Goal: Use online tool/utility: Utilize a website feature to perform a specific function

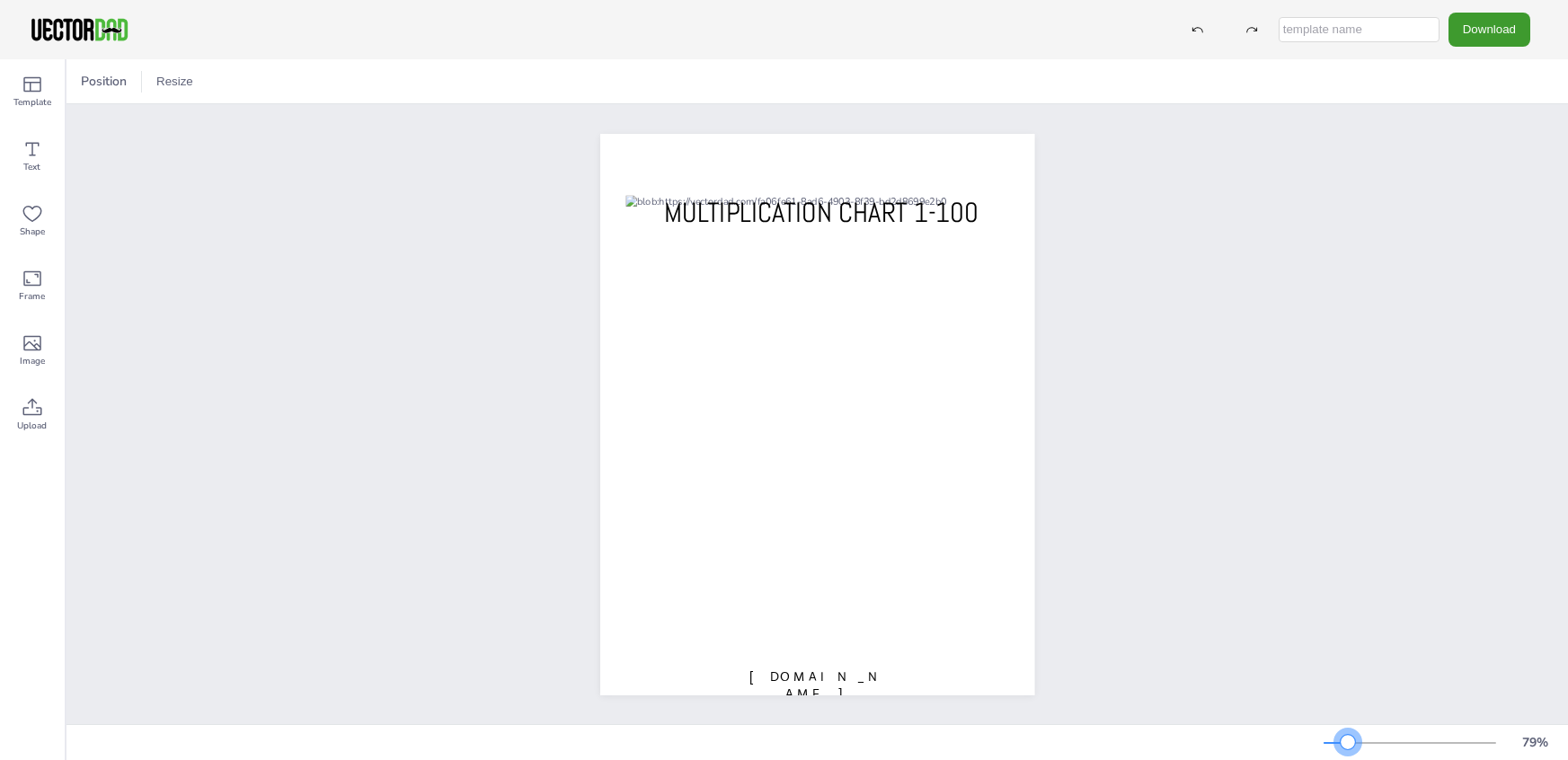
click at [1347, 742] on div at bounding box center [1347, 741] width 15 height 15
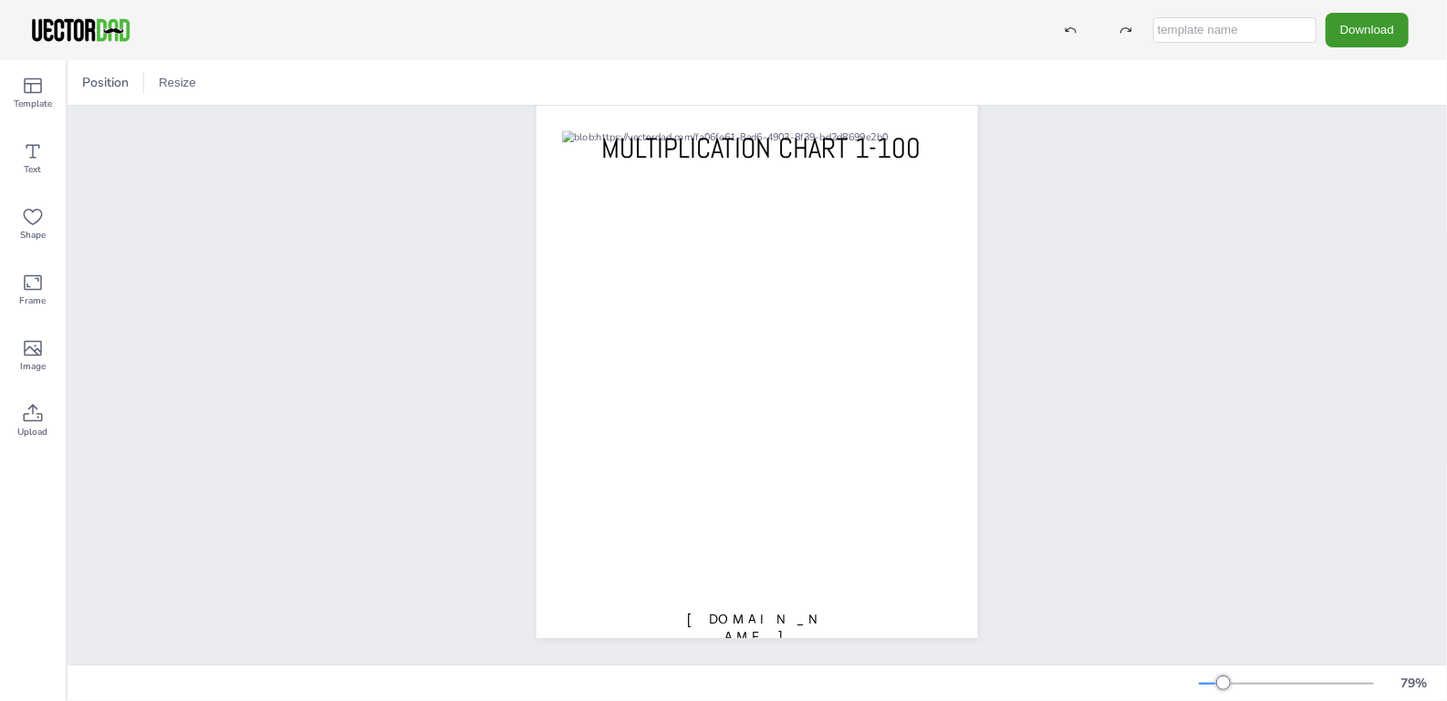
scroll to position [65, 0]
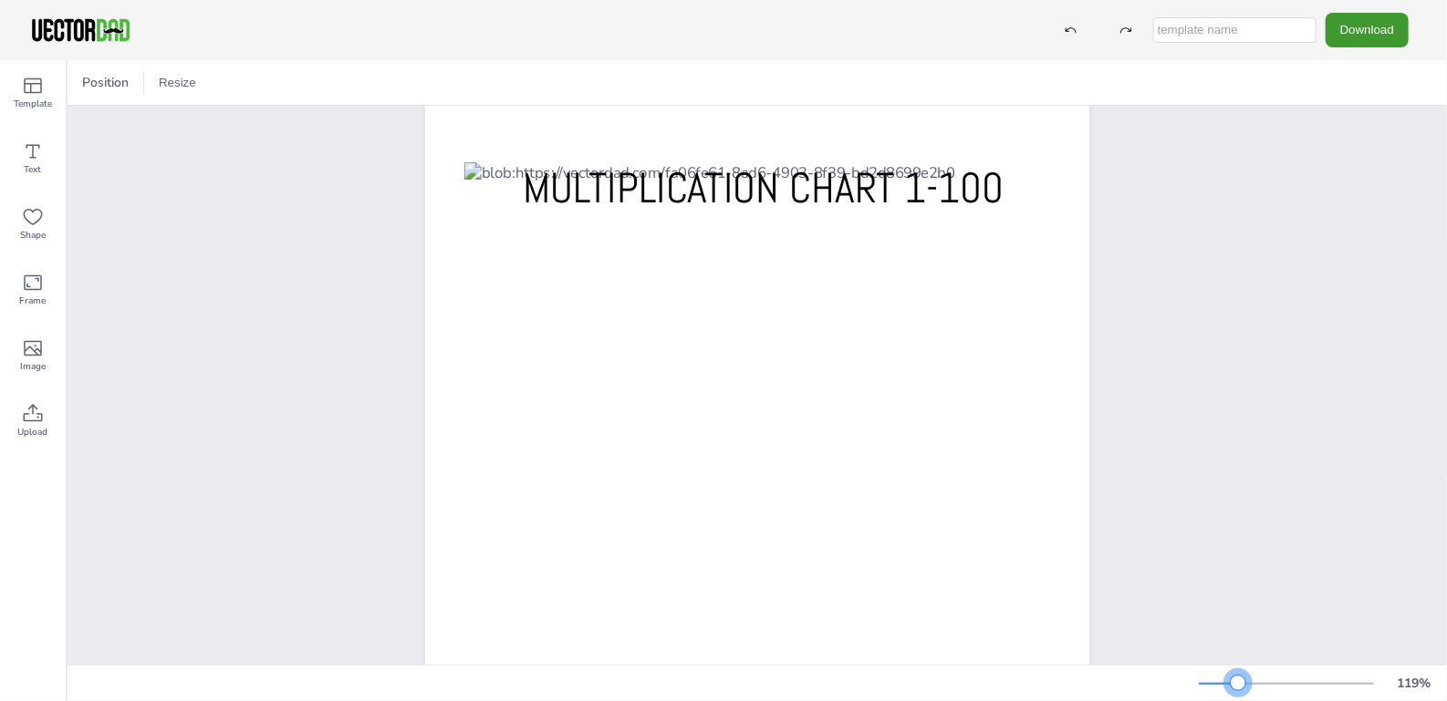
drag, startPoint x: 1226, startPoint y: 681, endPoint x: 1238, endPoint y: 680, distance: 11.9
click at [1238, 680] on div at bounding box center [1238, 683] width 15 height 15
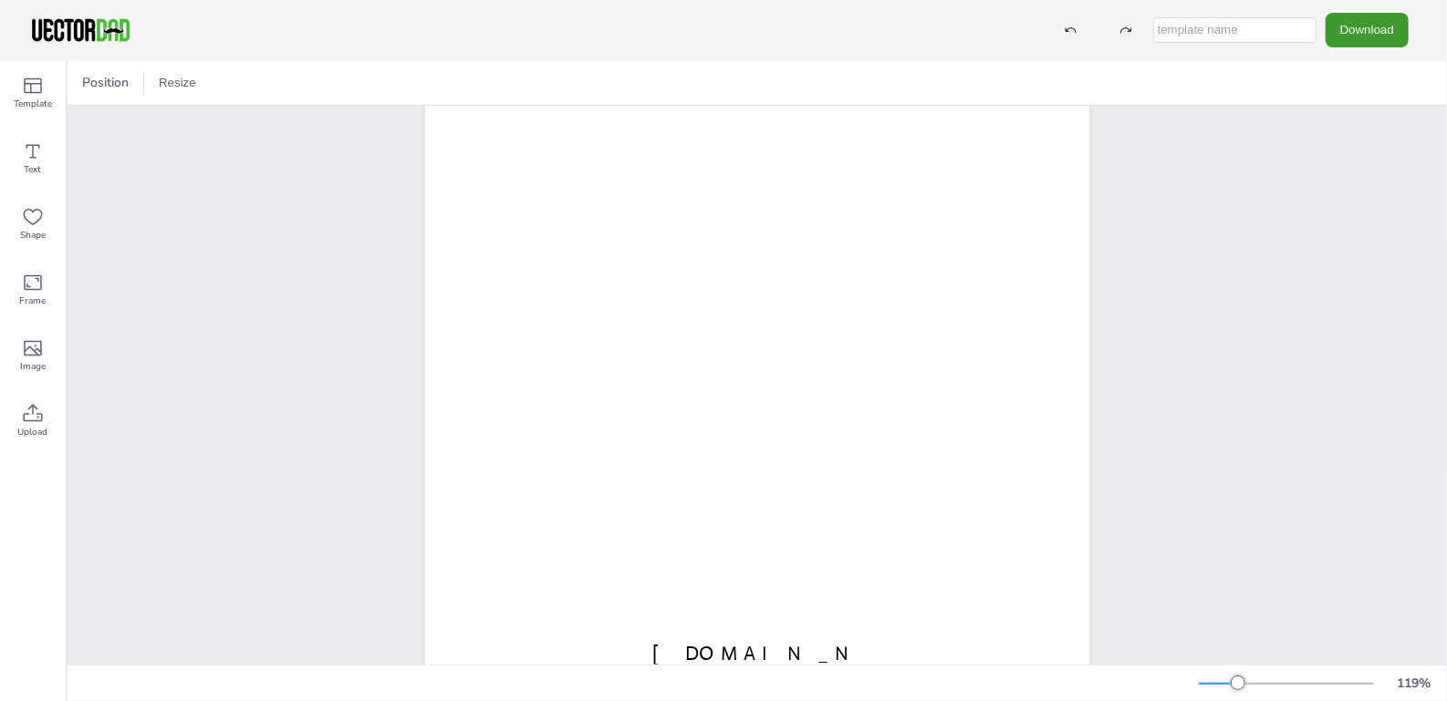
scroll to position [313, 0]
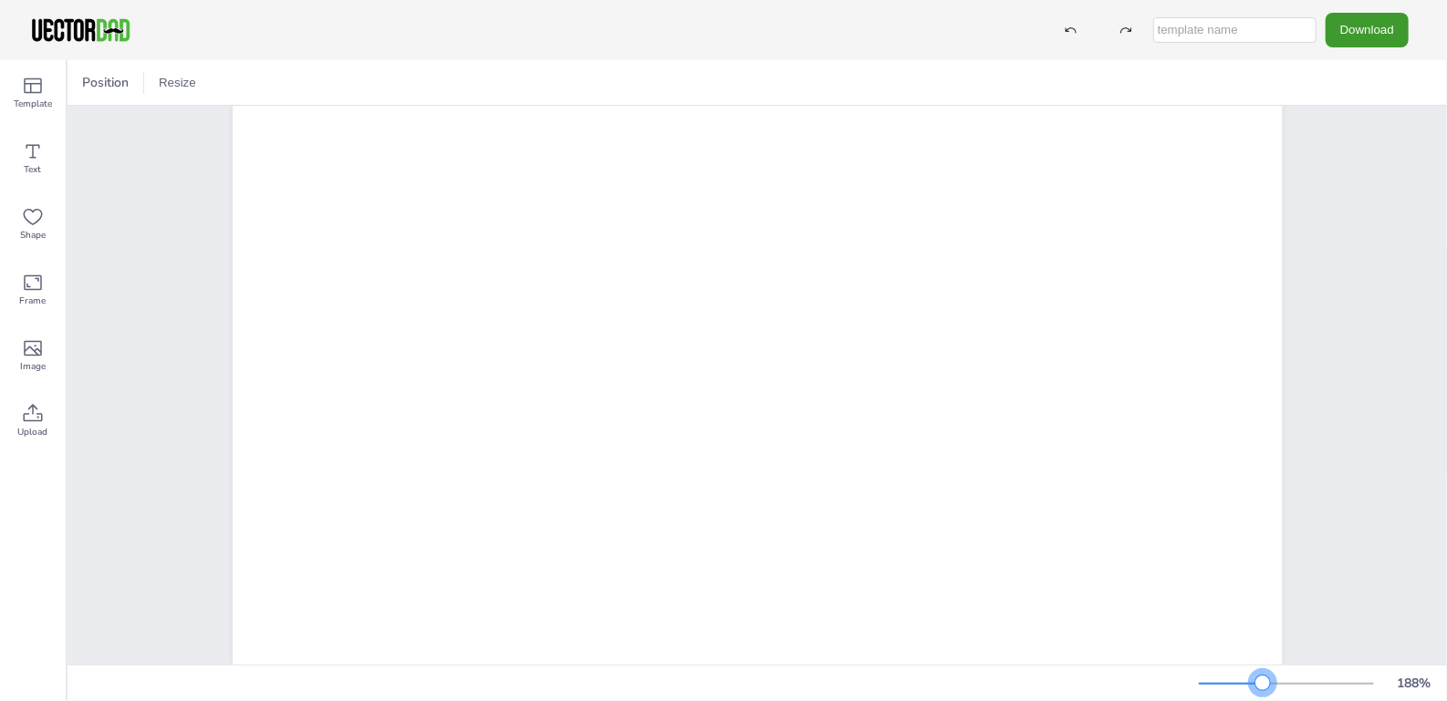
drag, startPoint x: 1236, startPoint y: 685, endPoint x: 1262, endPoint y: 685, distance: 26.5
click at [1262, 685] on div at bounding box center [1262, 683] width 15 height 15
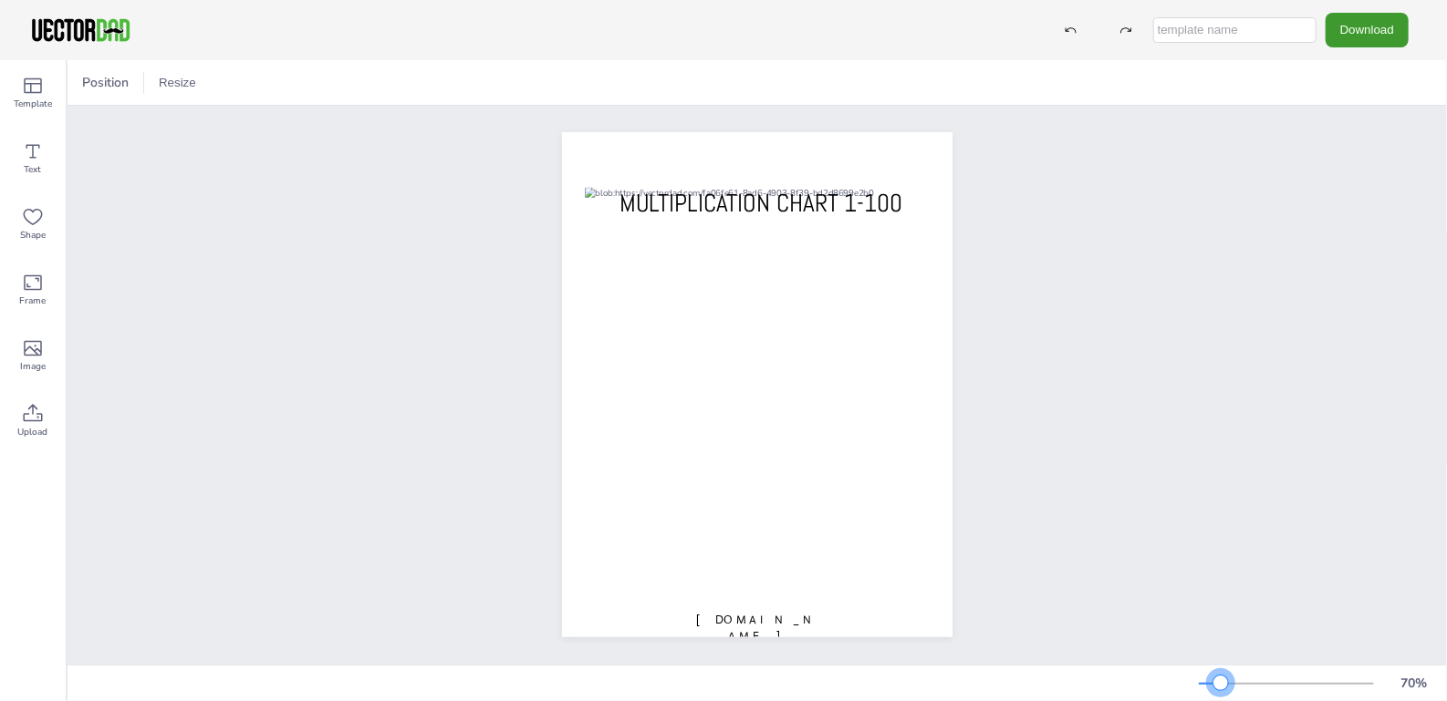
scroll to position [0, 0]
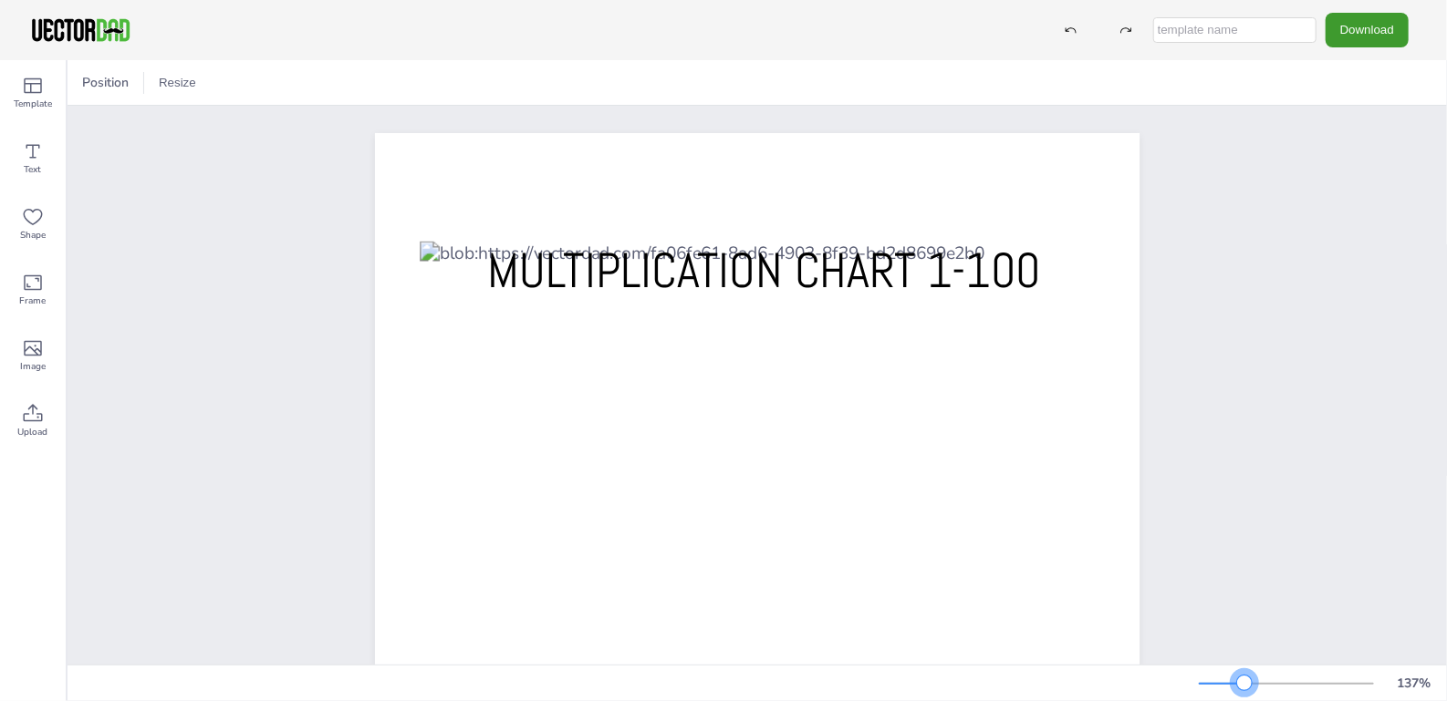
click at [1250, 680] on div at bounding box center [1244, 683] width 15 height 15
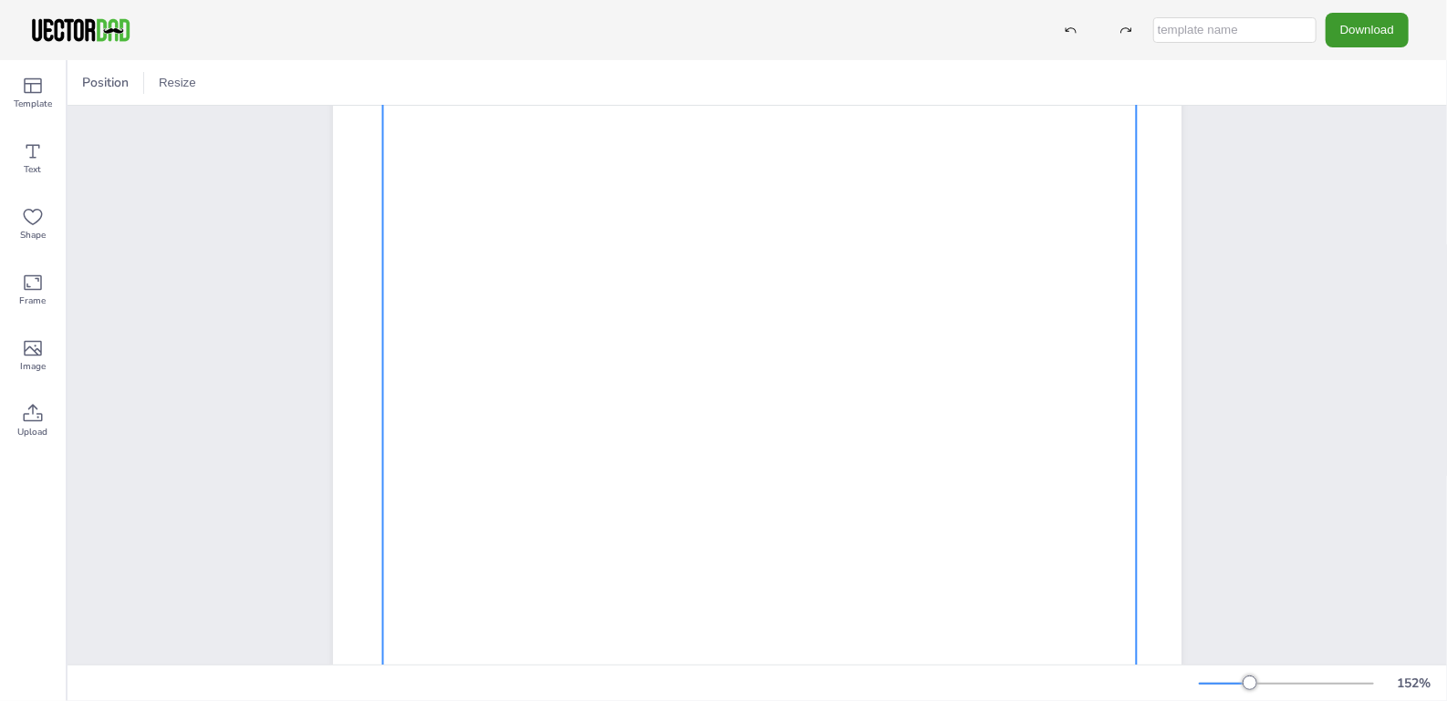
scroll to position [223, 0]
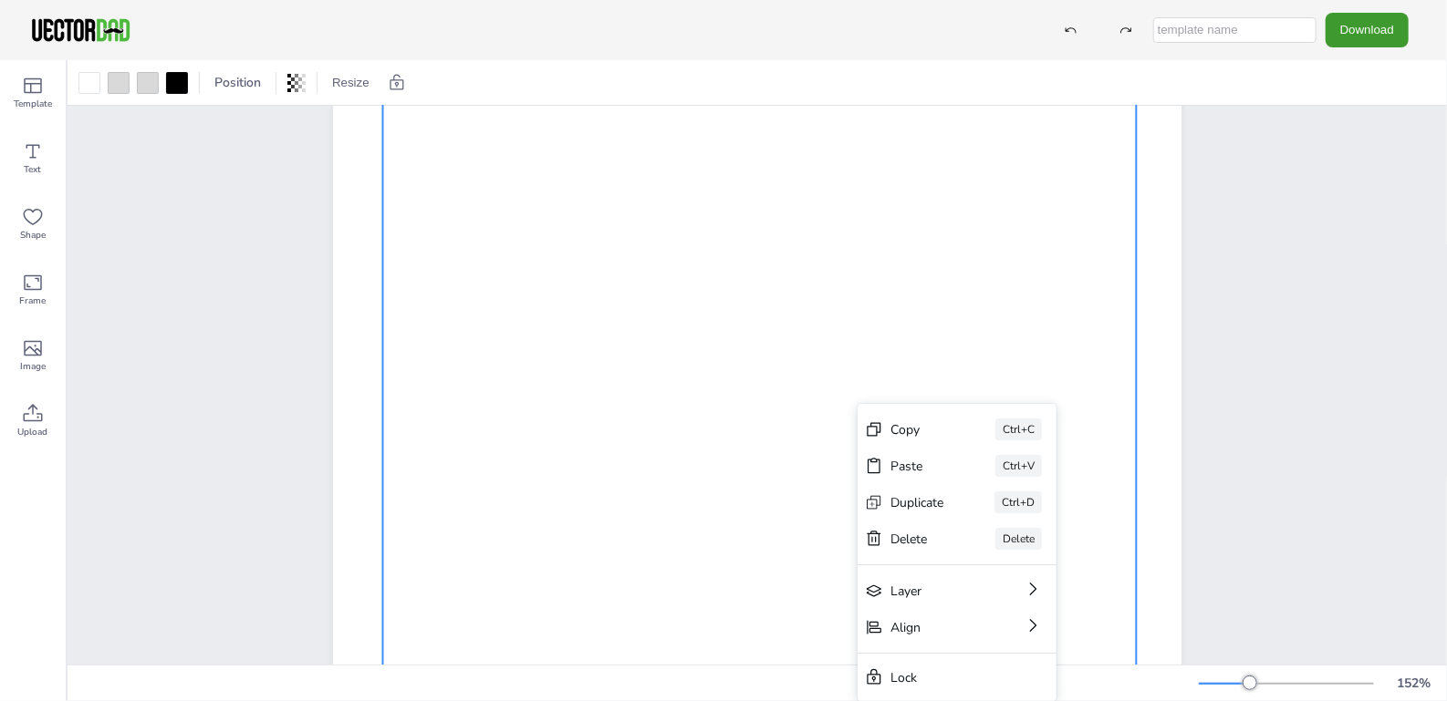
click at [278, 470] on div "[DOMAIN_NAME] MULTIPLICATION CHART 1-100" at bounding box center [756, 458] width 1005 height 1151
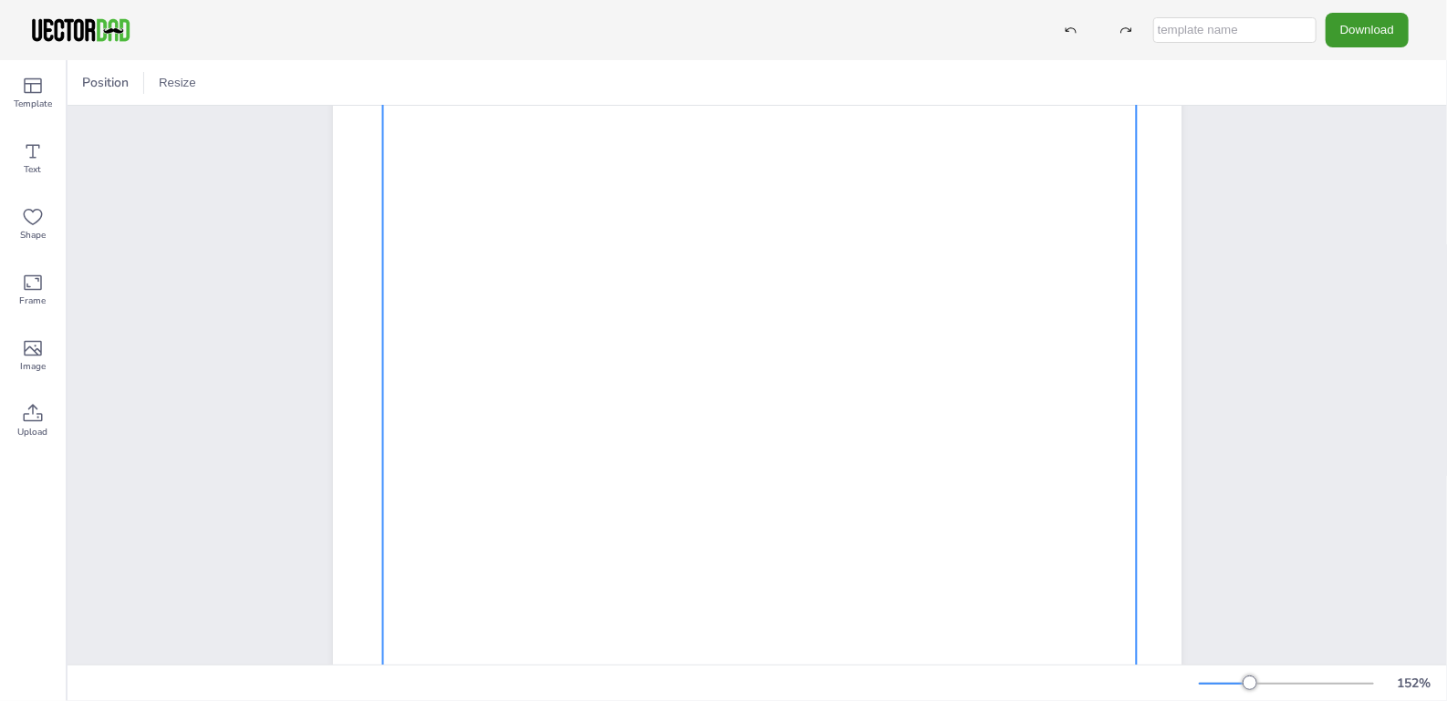
click at [469, 405] on div at bounding box center [758, 459] width 753 height 857
click at [177, 87] on div at bounding box center [177, 83] width 22 height 22
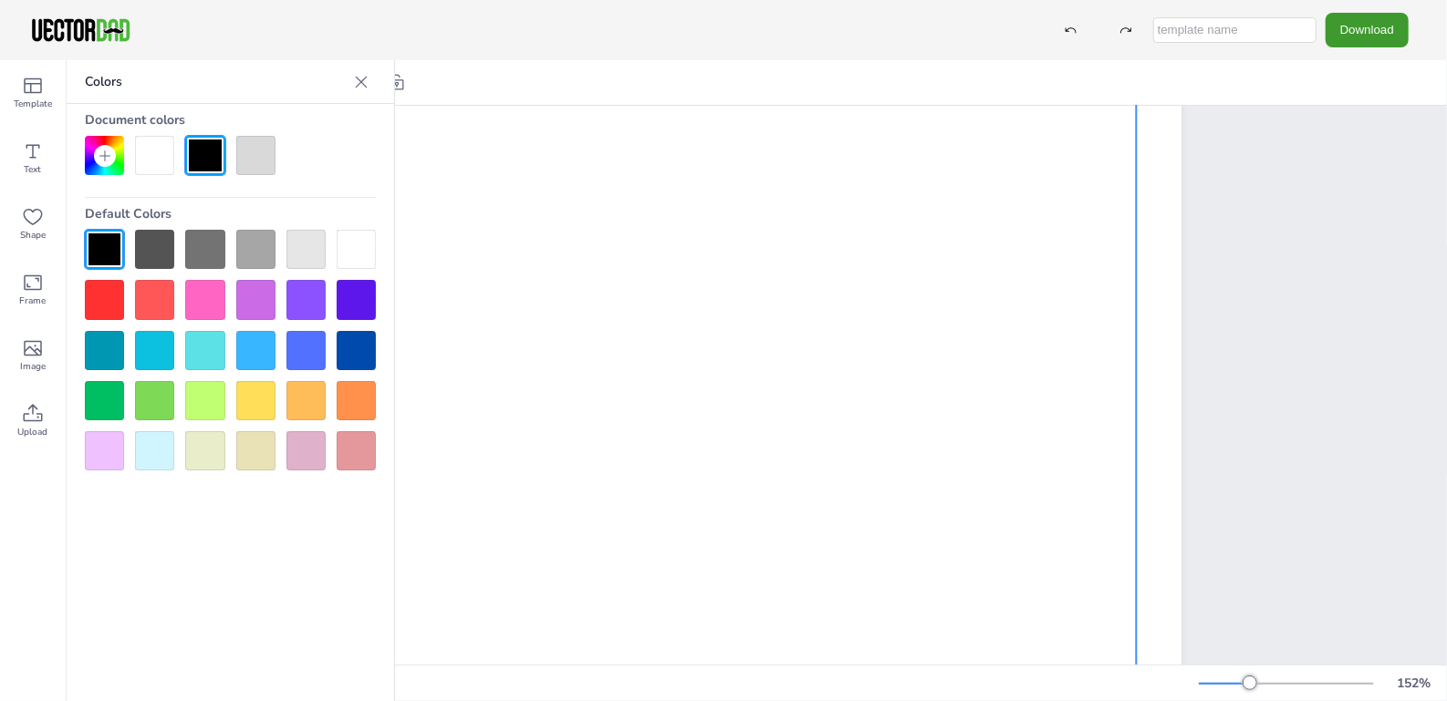
click at [253, 154] on div at bounding box center [255, 155] width 39 height 39
click at [211, 152] on div at bounding box center [204, 155] width 39 height 39
click at [164, 251] on div at bounding box center [154, 249] width 39 height 39
click at [354, 92] on div at bounding box center [361, 82] width 29 height 29
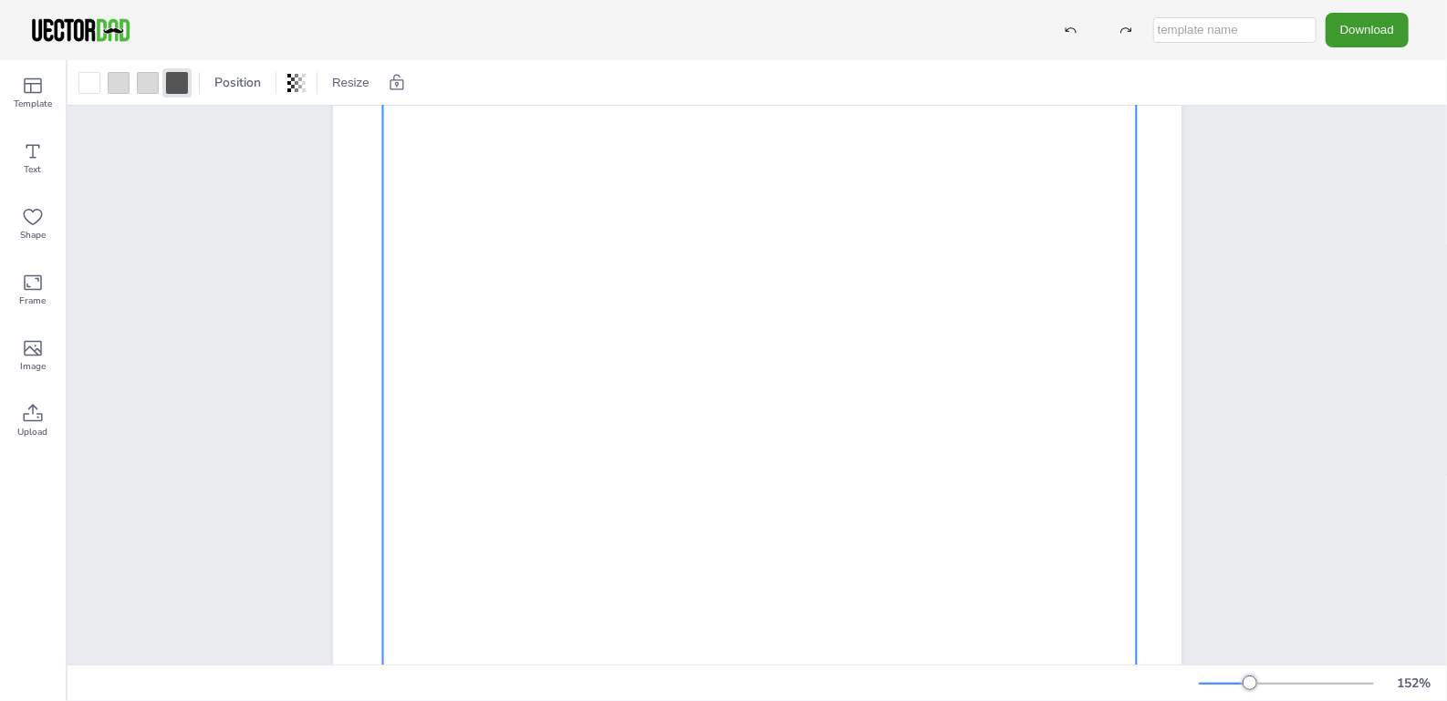
click at [424, 234] on div at bounding box center [758, 459] width 753 height 857
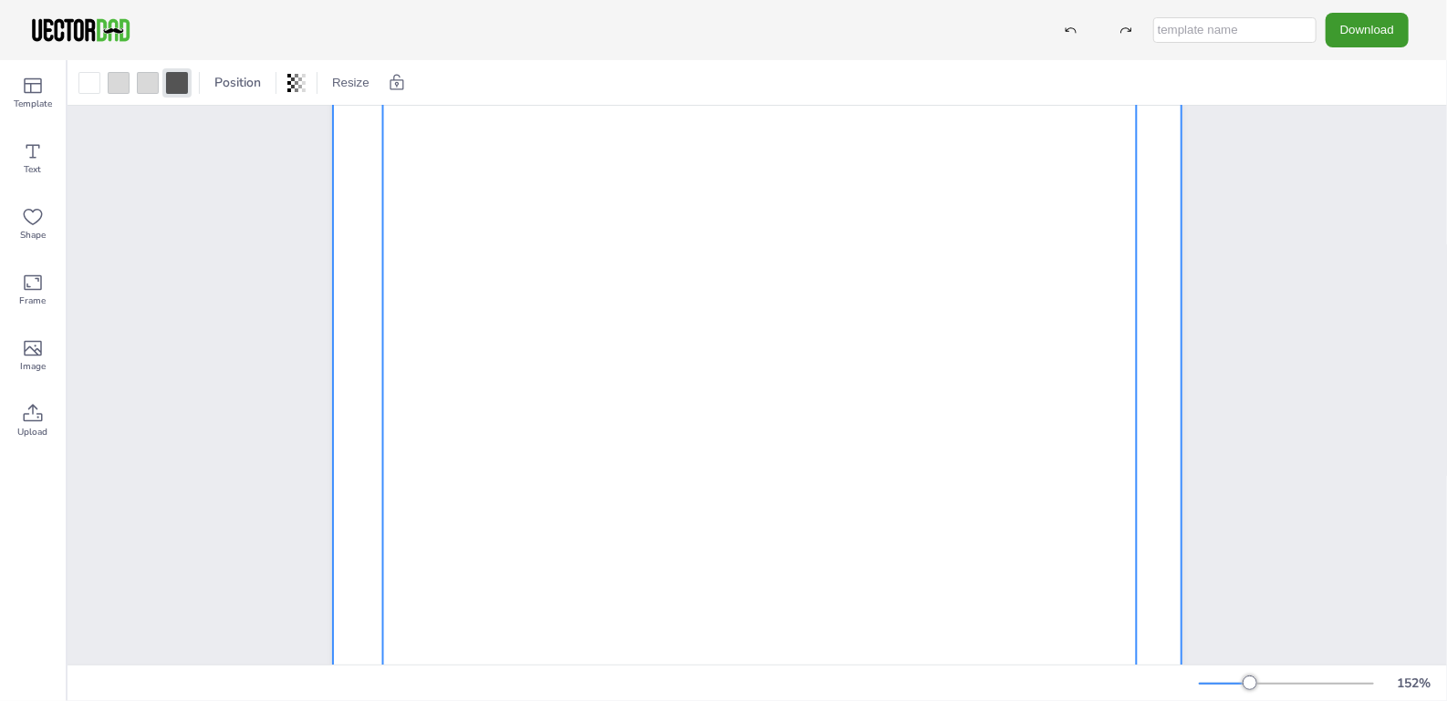
click at [344, 297] on div at bounding box center [757, 459] width 848 height 1096
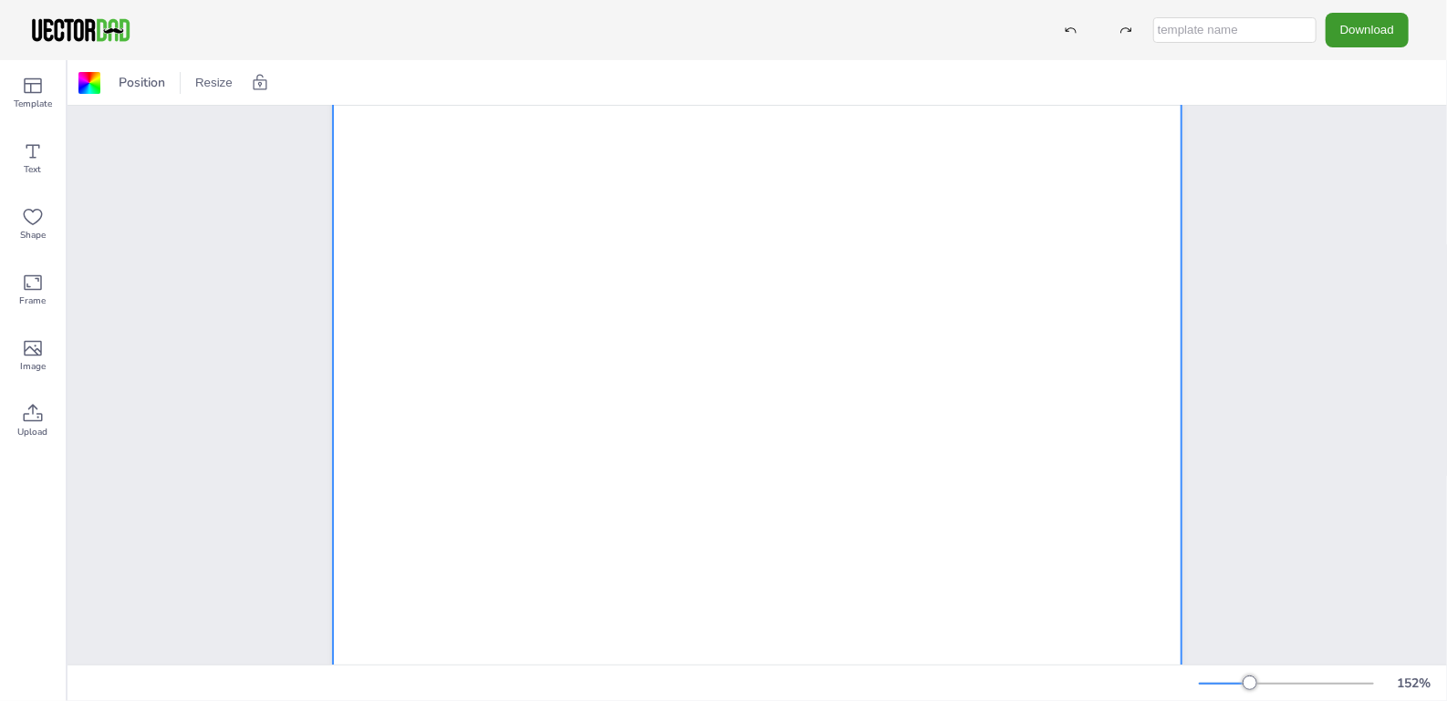
click at [277, 362] on div "[DOMAIN_NAME] MULTIPLICATION CHART 1-100" at bounding box center [756, 458] width 1005 height 1151
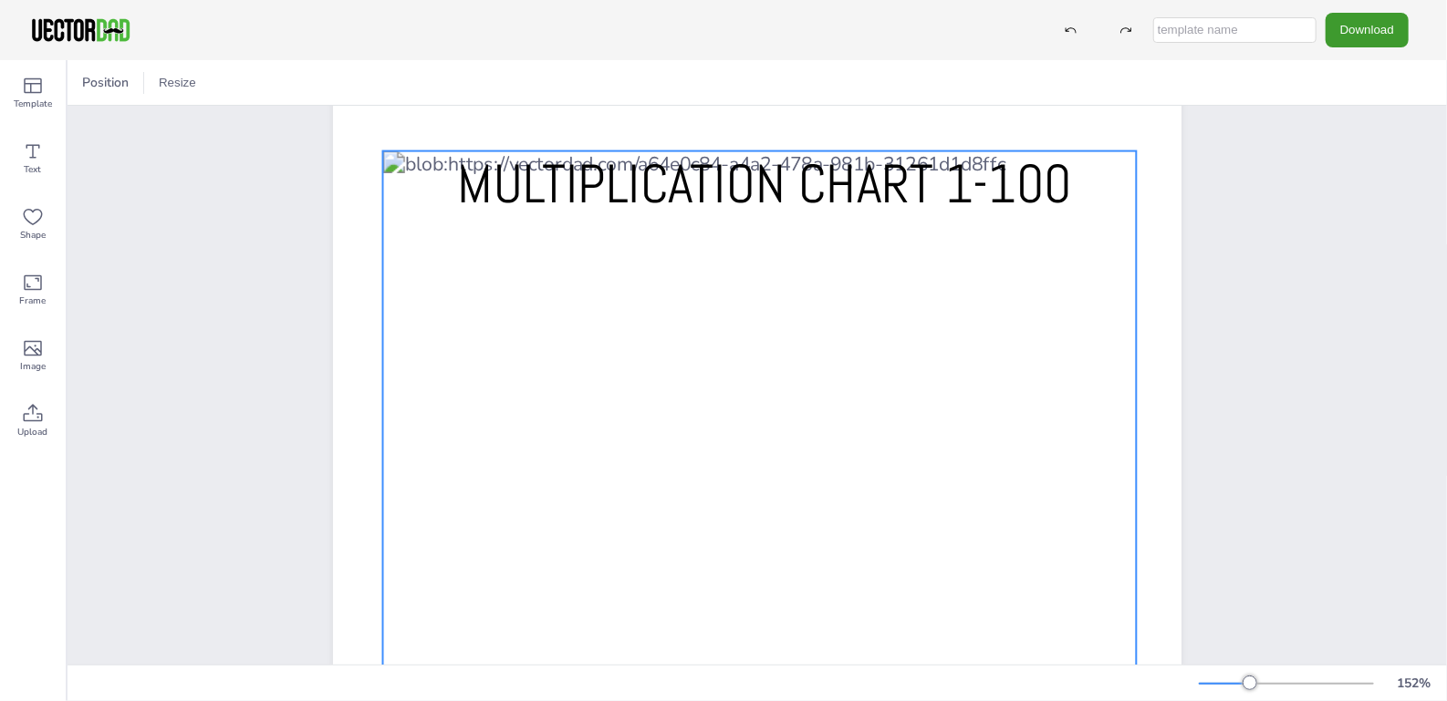
scroll to position [106, 0]
